Goal: Use online tool/utility: Utilize a website feature to perform a specific function

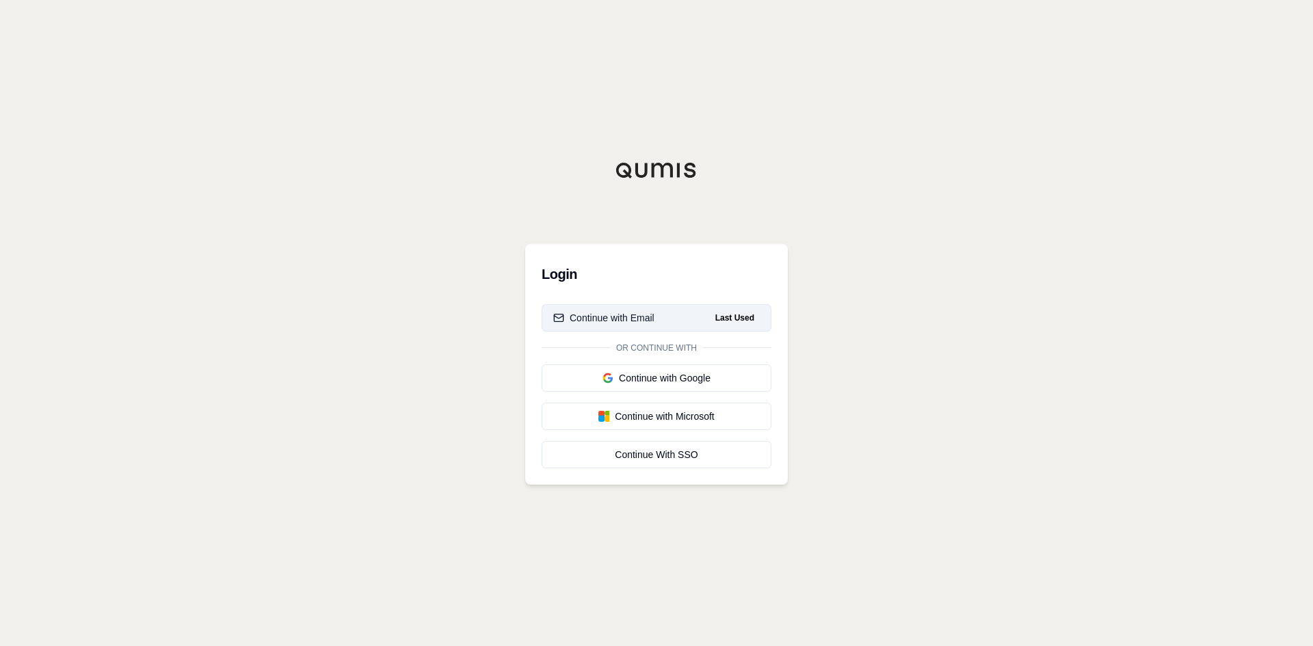
click at [637, 315] on div "Continue with Email" at bounding box center [603, 318] width 101 height 14
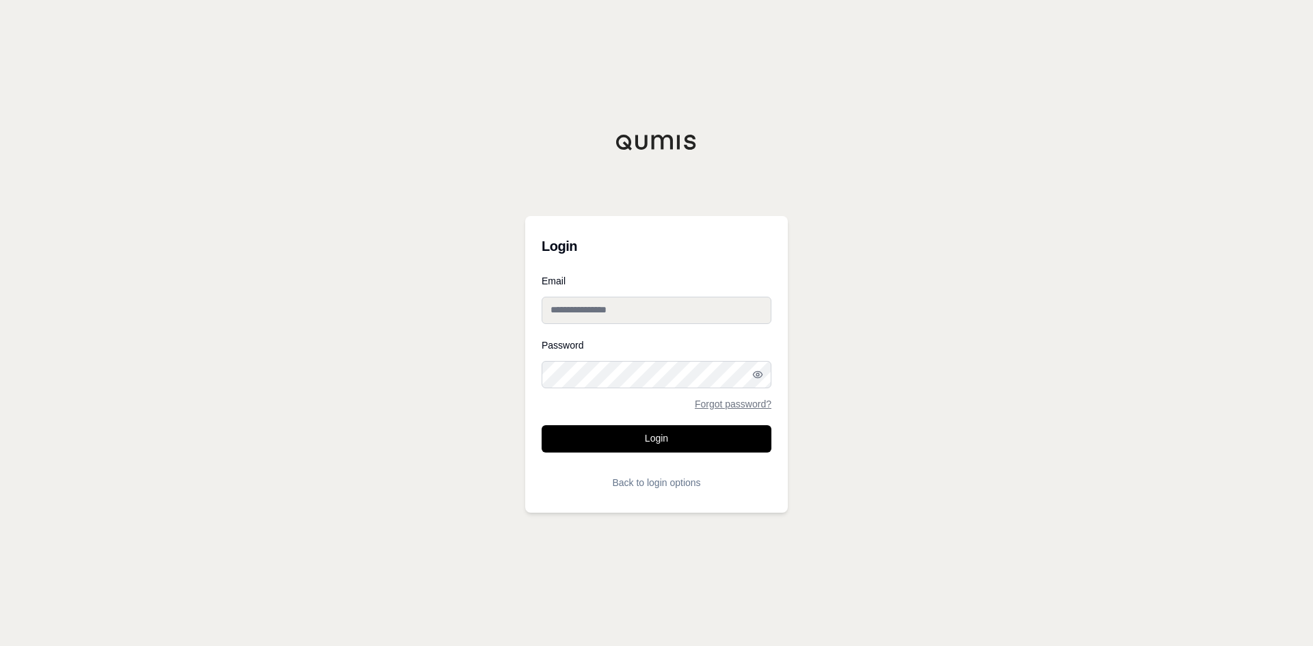
type input "**********"
click at [642, 436] on button "Login" at bounding box center [657, 438] width 230 height 27
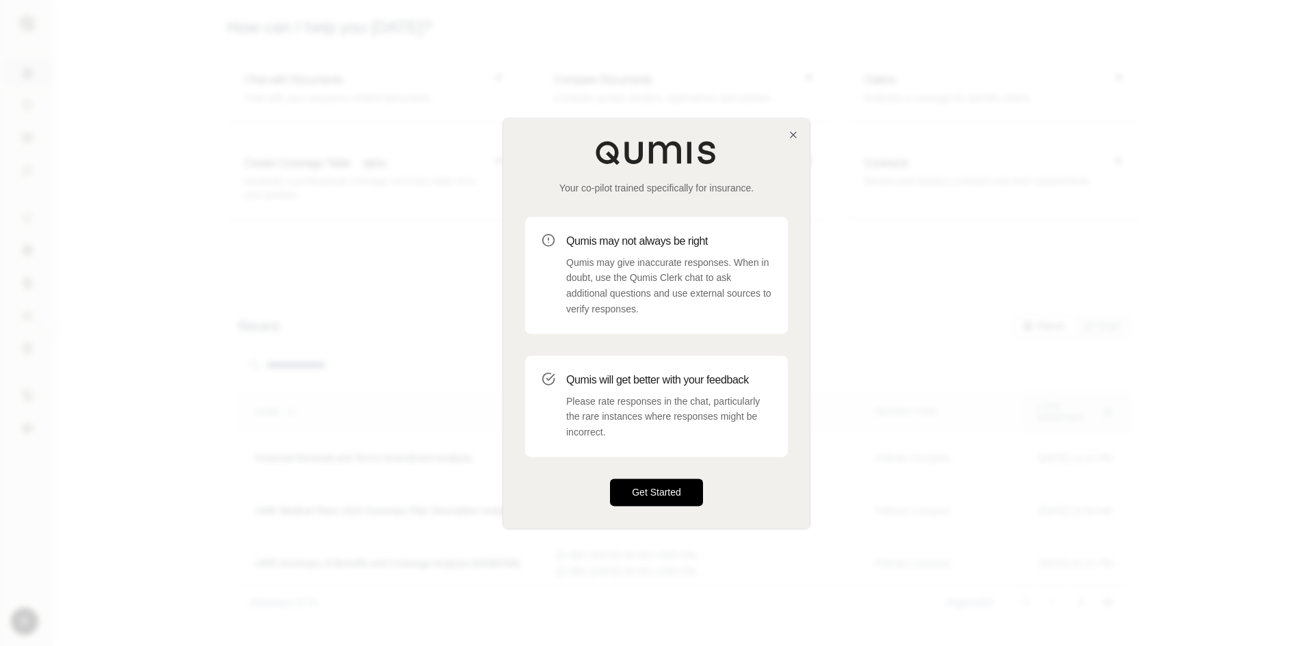
click at [658, 491] on button "Get Started" at bounding box center [656, 492] width 93 height 27
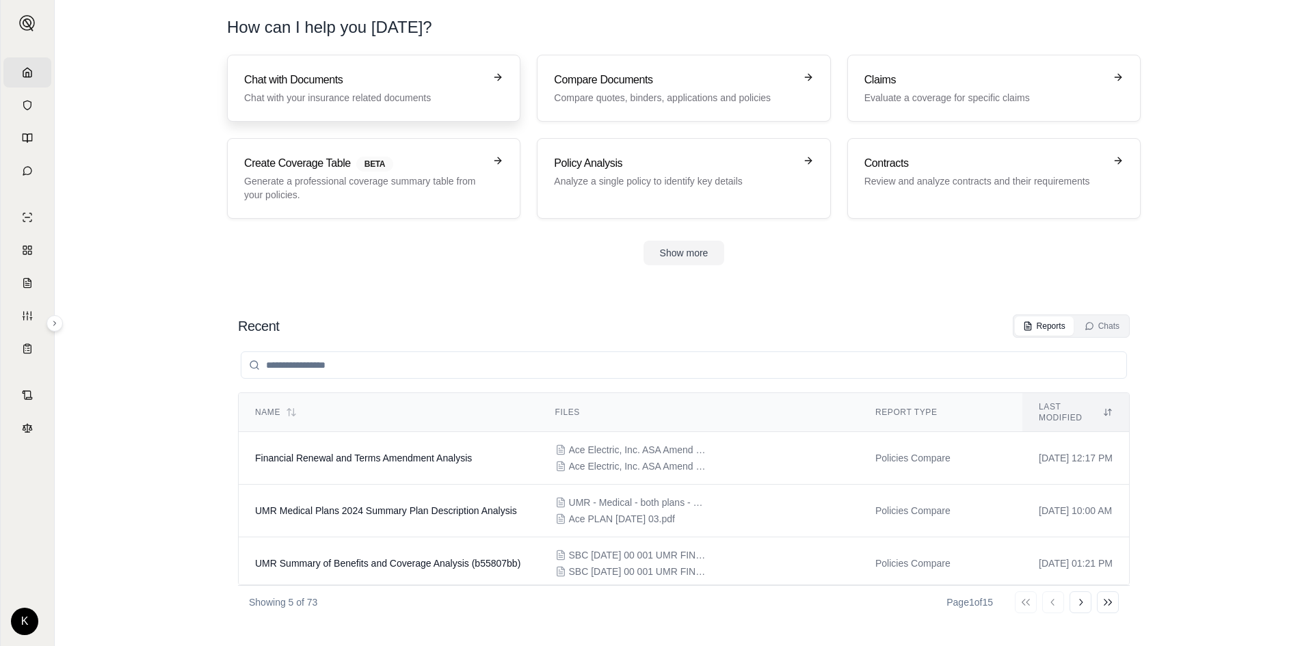
click at [311, 72] on h3 "Chat with Documents" at bounding box center [364, 80] width 240 height 16
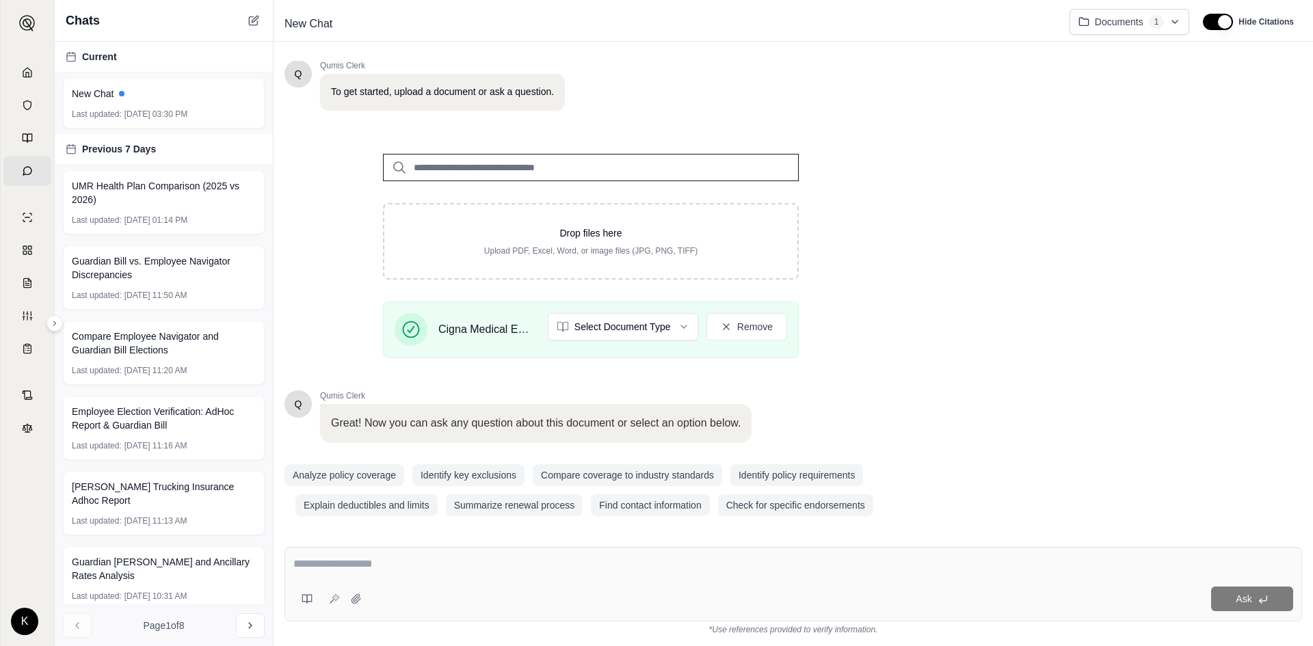
scroll to position [94, 0]
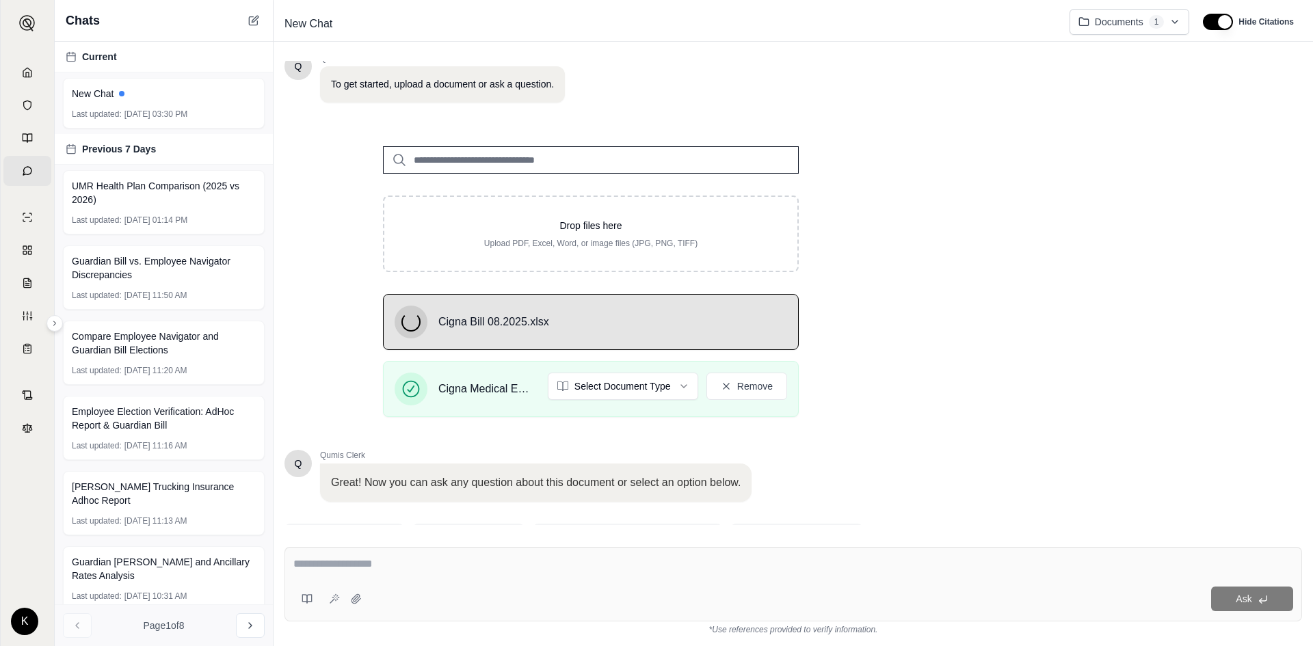
click at [364, 562] on div "Q Qumis Clerk 👋 Welcome!! I'm your personal insurance clerk. I've been trained …" at bounding box center [794, 344] width 1040 height 605
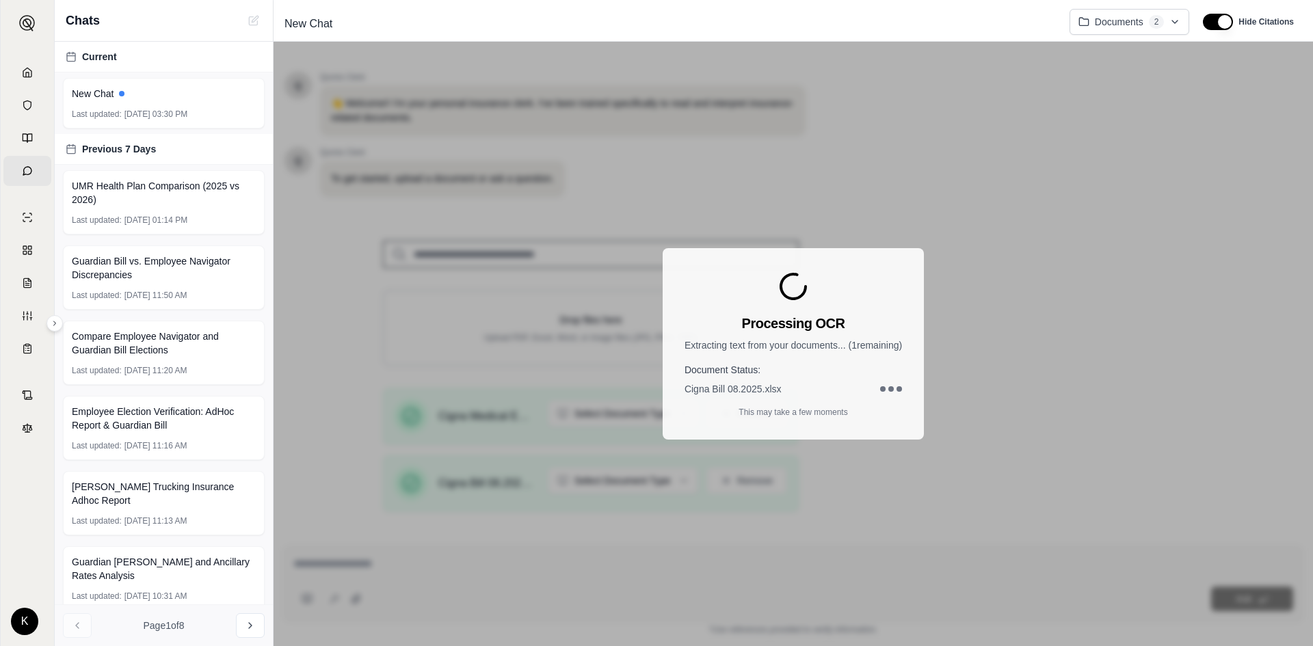
scroll to position [0, 0]
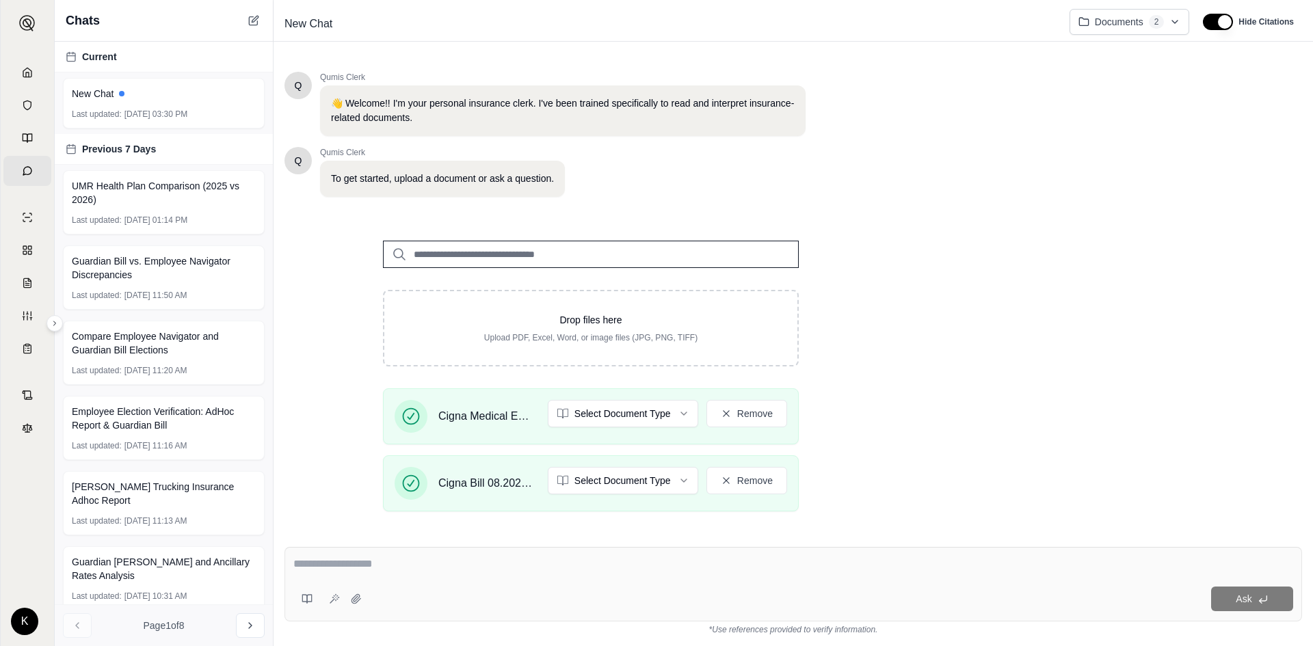
click at [374, 559] on textarea at bounding box center [793, 564] width 1000 height 16
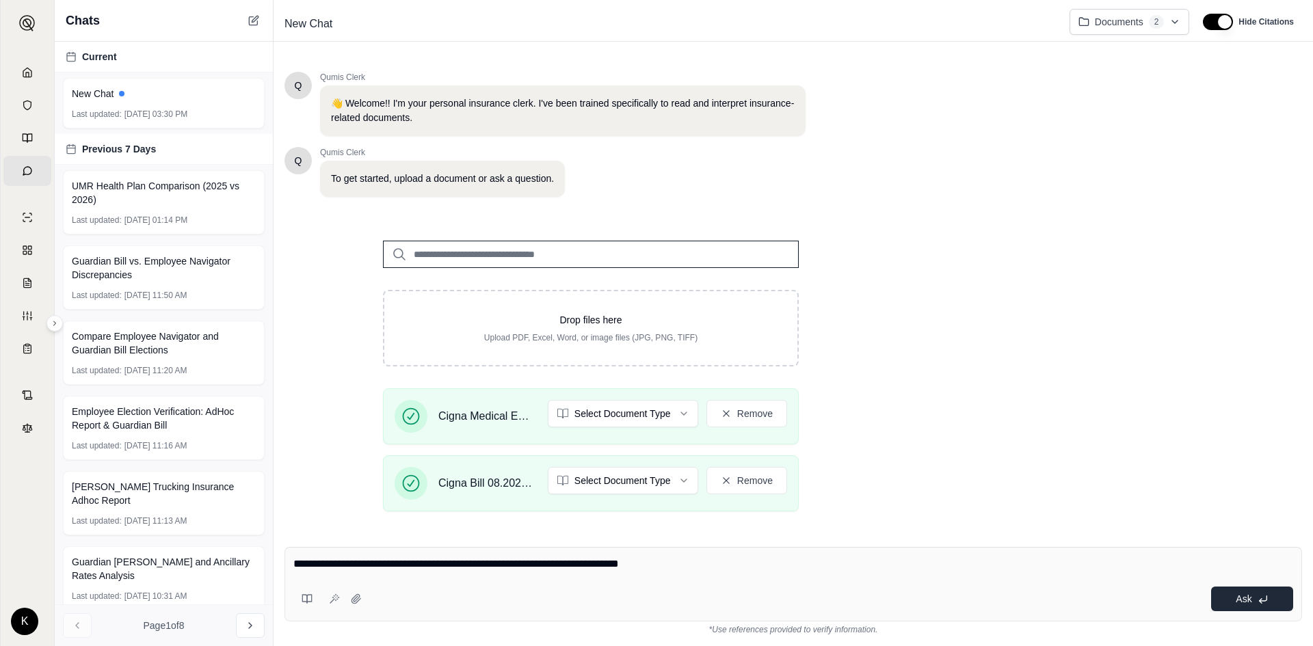
type textarea "**********"
click at [1240, 593] on button "Ask" at bounding box center [1252, 599] width 82 height 25
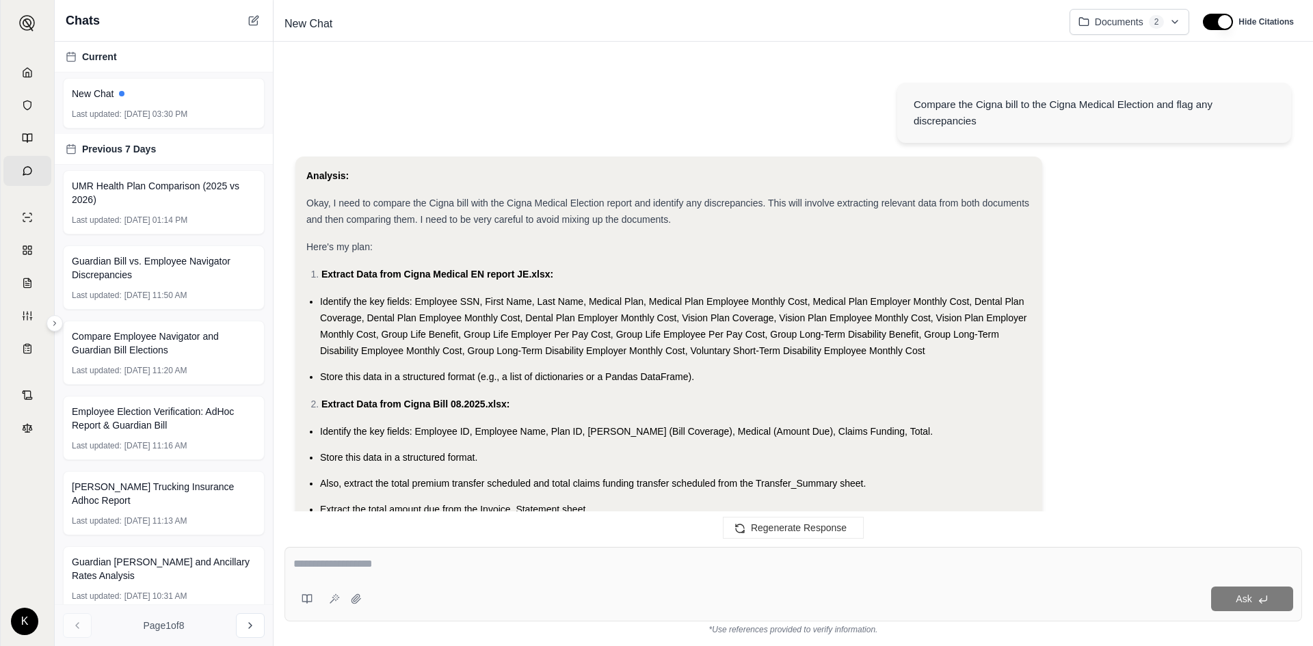
scroll to position [2182, 0]
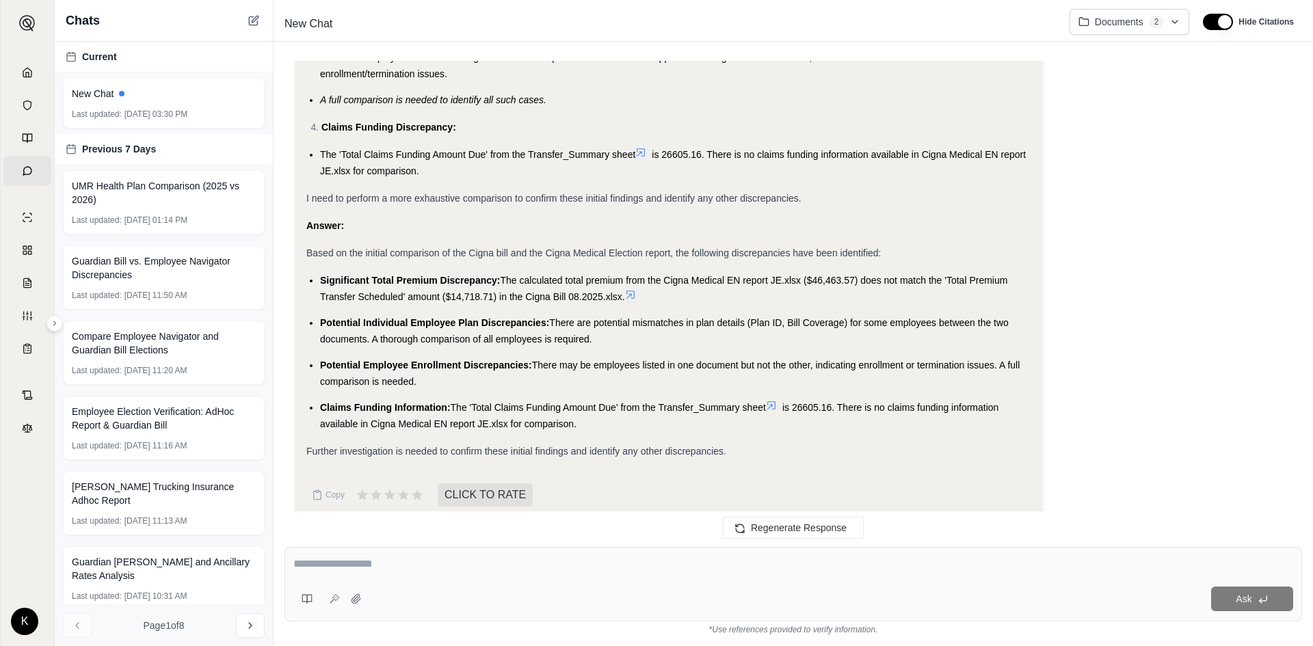
click at [336, 566] on textarea at bounding box center [793, 564] width 1000 height 16
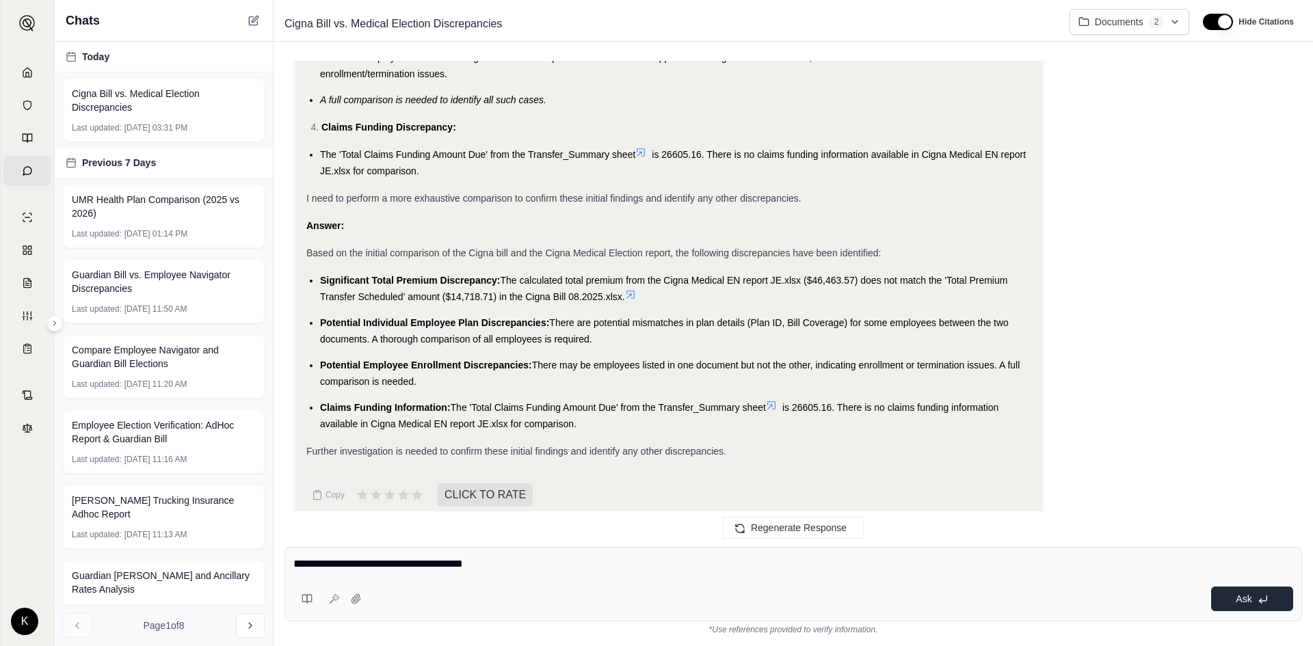
type textarea "**********"
click at [1242, 592] on button "Ask" at bounding box center [1252, 599] width 82 height 25
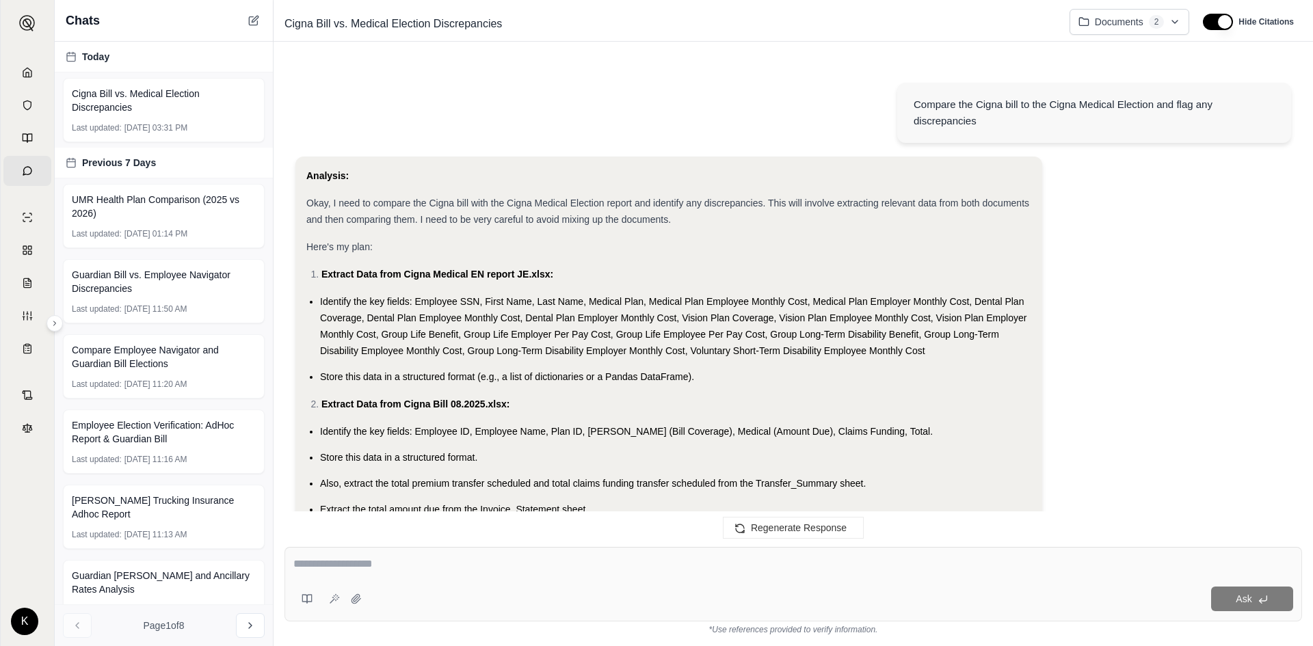
scroll to position [3216, 0]
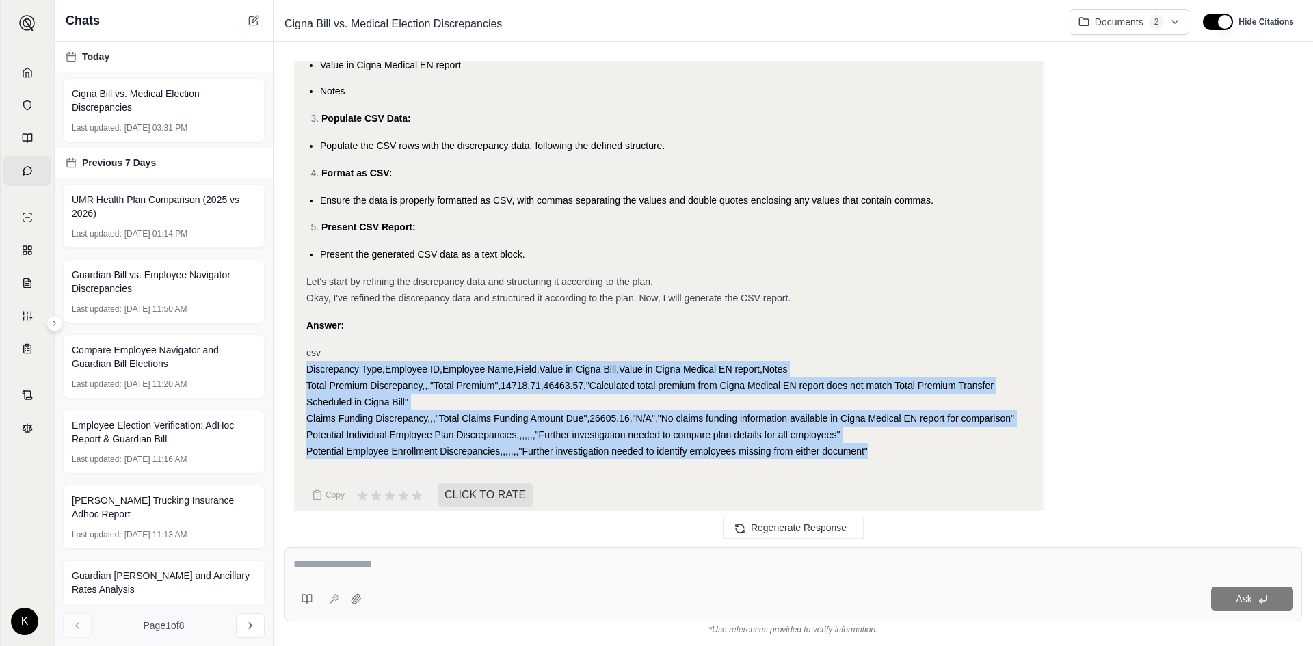
drag, startPoint x: 306, startPoint y: 356, endPoint x: 905, endPoint y: 445, distance: 605.0
click at [905, 445] on div "Analysis: Okay, I need to generate a CSV report of the discrepancies I identifi…" at bounding box center [668, 24] width 725 height 895
copy div "Discrepancy Type,Employee ID,Employee Name,Field,Value in Cigna Bill,Value in C…"
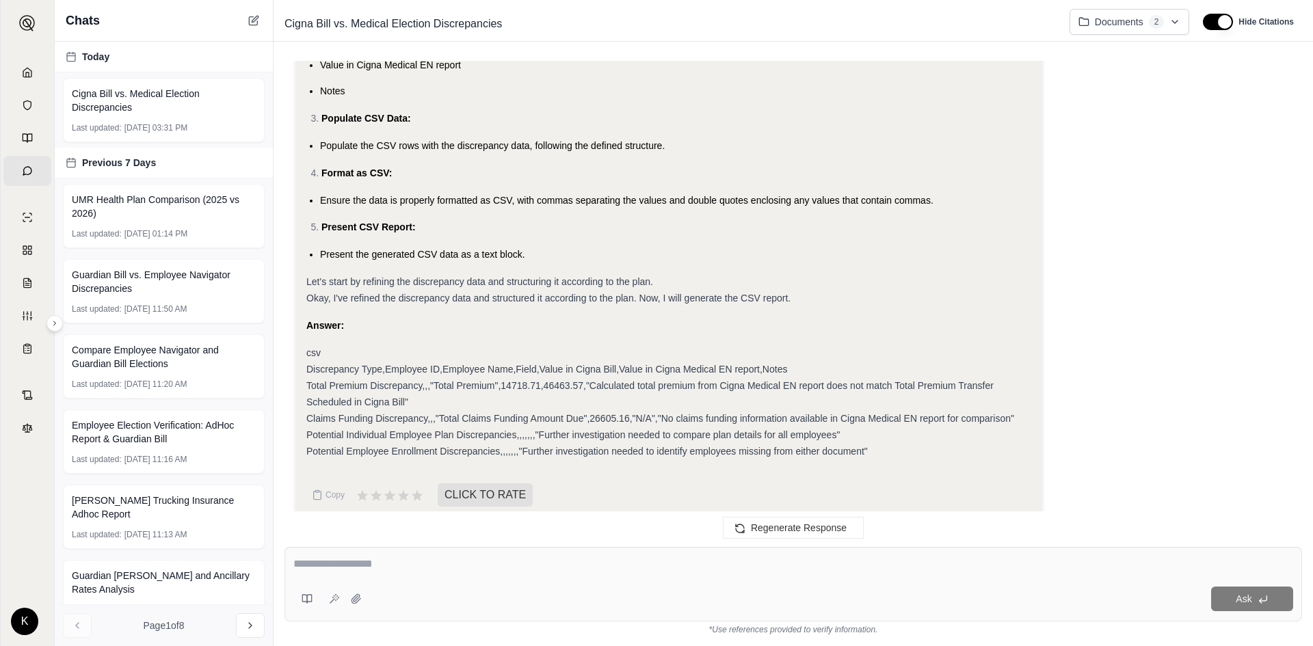
click at [529, 317] on div "Answer:" at bounding box center [668, 325] width 725 height 16
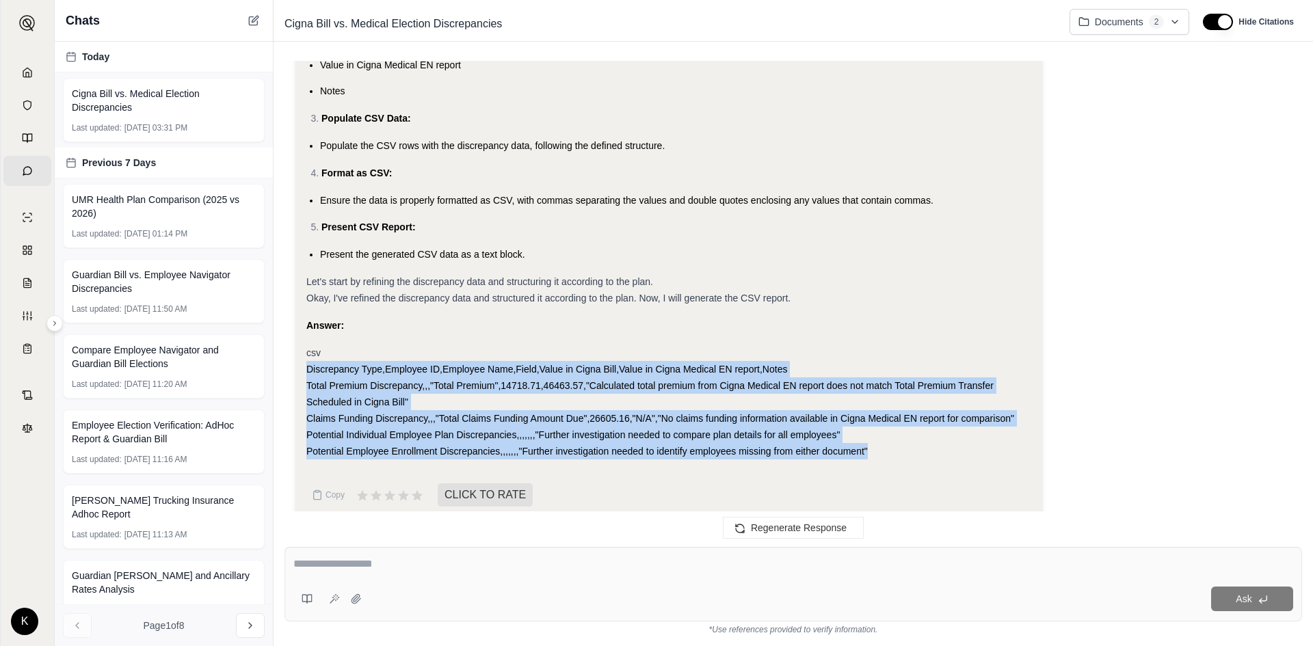
drag, startPoint x: 306, startPoint y: 352, endPoint x: 897, endPoint y: 436, distance: 597.0
click at [897, 436] on div "Analysis: Okay, I need to generate a CSV report of the discrepancies I identifi…" at bounding box center [668, 43] width 747 height 955
copy div "Discrepancy Type,Employee ID,Employee Name,Field,Value in Cigna Bill,Value in C…"
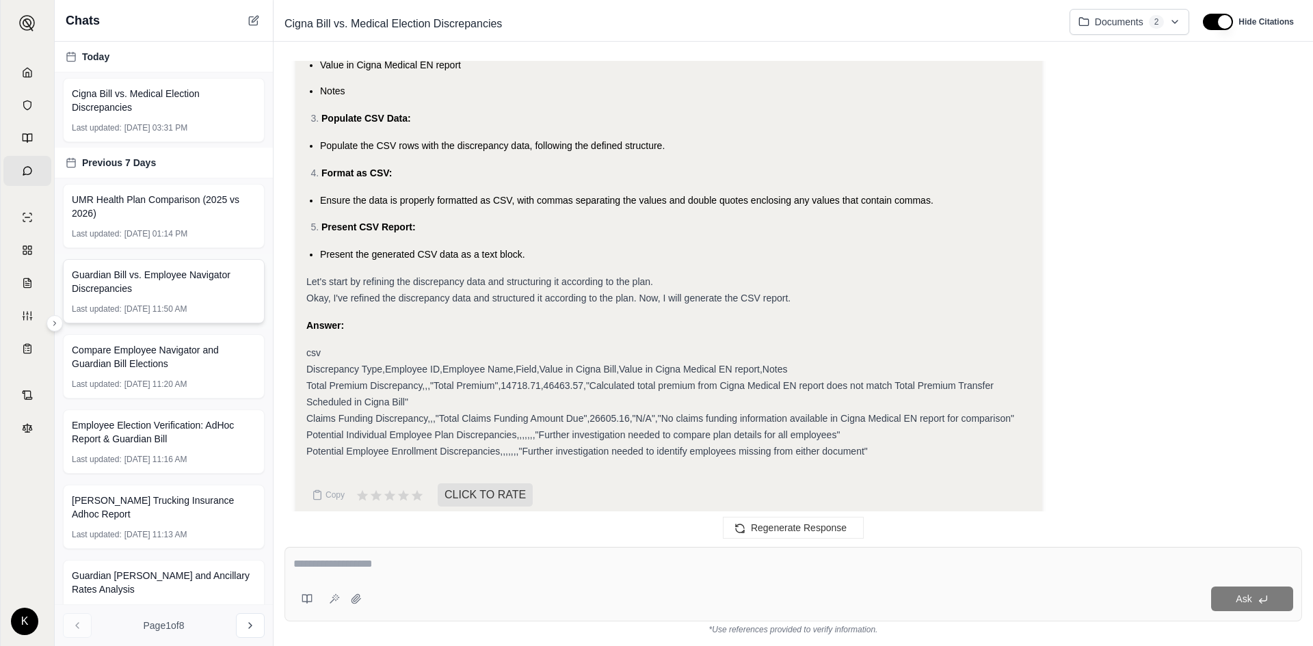
click at [248, 280] on span "Guardian Bill vs. Employee Navigator Discrepancies" at bounding box center [164, 281] width 184 height 27
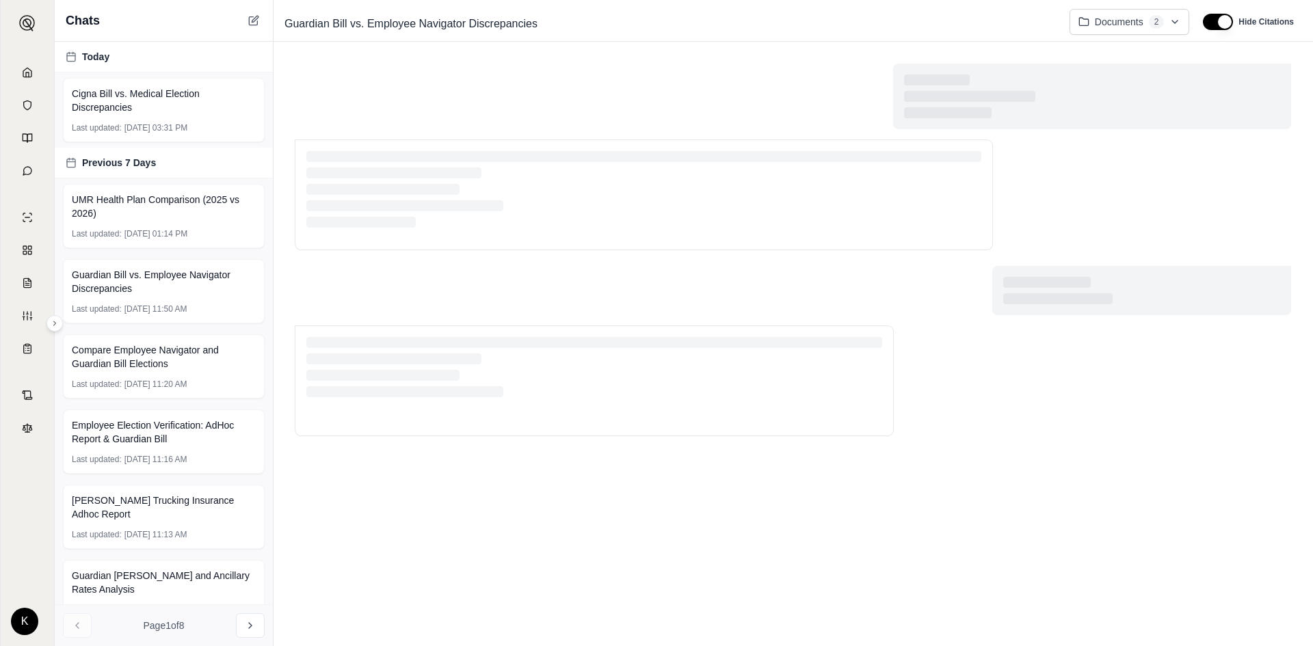
click at [434, 102] on div at bounding box center [793, 157] width 996 height 186
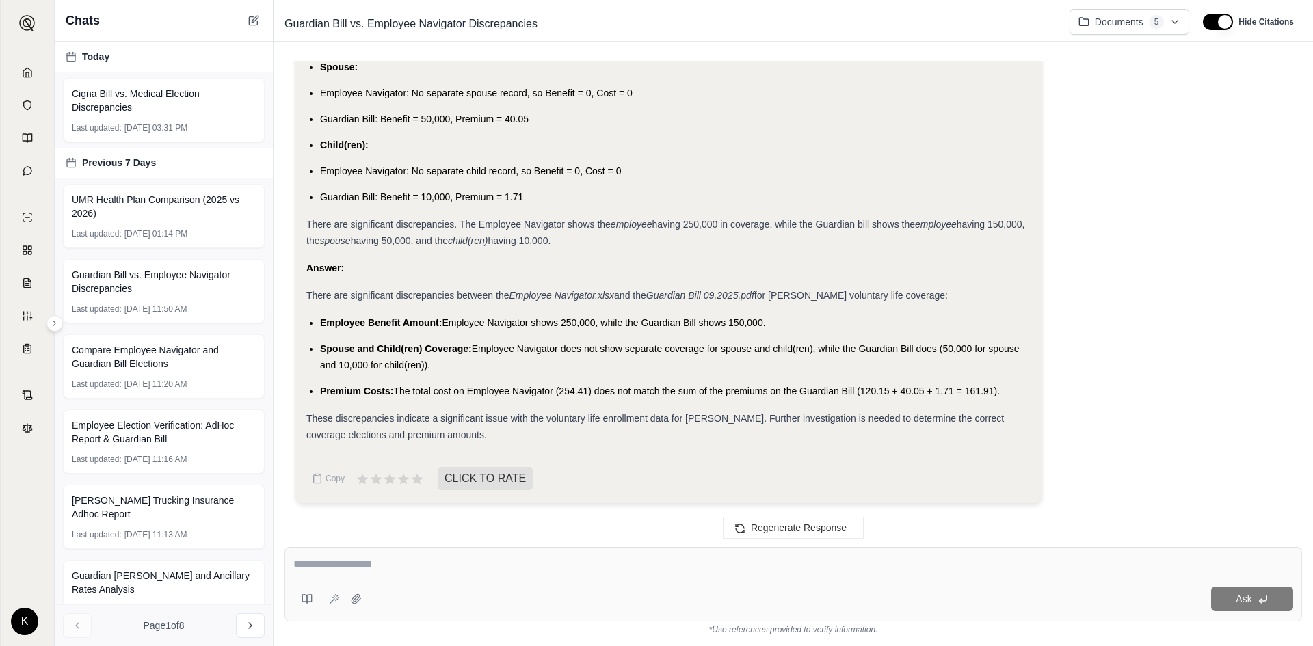
scroll to position [11098, 0]
